Goal: Task Accomplishment & Management: Use online tool/utility

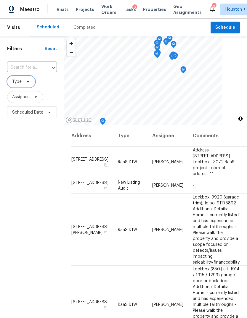
click at [14, 87] on span "Type" at bounding box center [21, 82] width 28 height 12
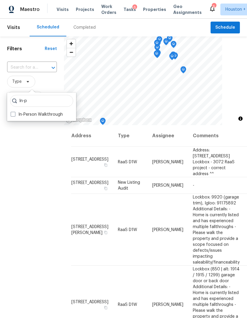
type input "In-p"
click at [20, 117] on label "In-Person Walkthrough" at bounding box center [37, 115] width 52 height 6
click at [15, 115] on input "In-Person Walkthrough" at bounding box center [13, 114] width 4 height 4
checkbox input "true"
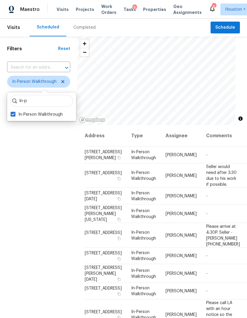
click at [29, 212] on div "Filters Reset ​ In-Person Walkthrough Assignee Scheduled Date" at bounding box center [38, 208] width 77 height 344
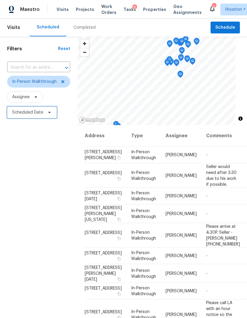
click at [28, 115] on span "Scheduled Date" at bounding box center [27, 113] width 31 height 6
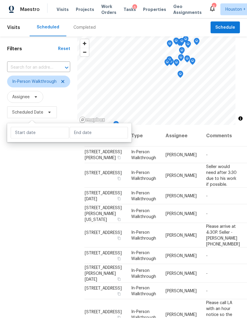
scroll to position [22, 0]
click at [32, 127] on input "text" at bounding box center [40, 133] width 58 height 12
select select "8"
select select "2025"
select select "9"
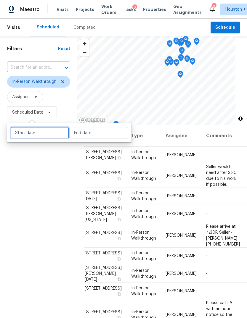
select select "2025"
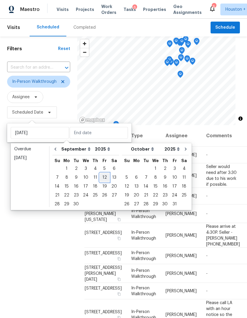
click at [101, 174] on div "12" at bounding box center [104, 178] width 9 height 8
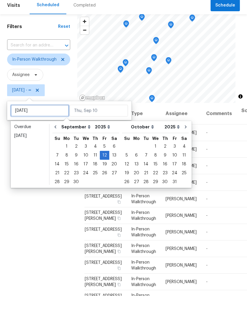
type input "[DATE]"
click at [92, 174] on div "11" at bounding box center [95, 178] width 9 height 8
type input "[DATE]"
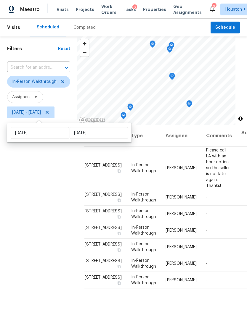
click at [22, 208] on div "Filters Reset ​ In-Person Walkthrough Assignee [DATE] - [DATE]" at bounding box center [38, 208] width 77 height 344
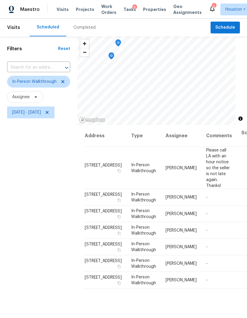
click at [114, 55] on icon "Map marker" at bounding box center [111, 55] width 6 height 7
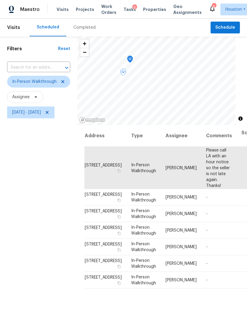
click at [129, 60] on icon "Map marker" at bounding box center [130, 58] width 2 height 1
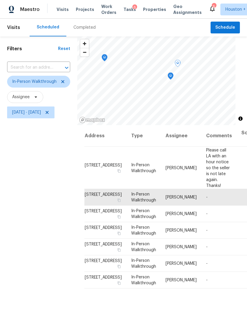
click at [103, 55] on icon "Map marker" at bounding box center [104, 57] width 5 height 7
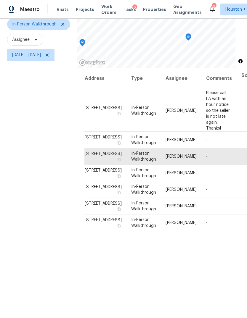
scroll to position [57, 0]
click at [36, 193] on div "Filters Reset ​ In-Person Walkthrough Assignee [DATE] - [DATE]" at bounding box center [38, 151] width 77 height 344
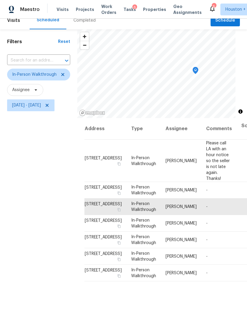
scroll to position [10, 0]
